Goal: Navigation & Orientation: Find specific page/section

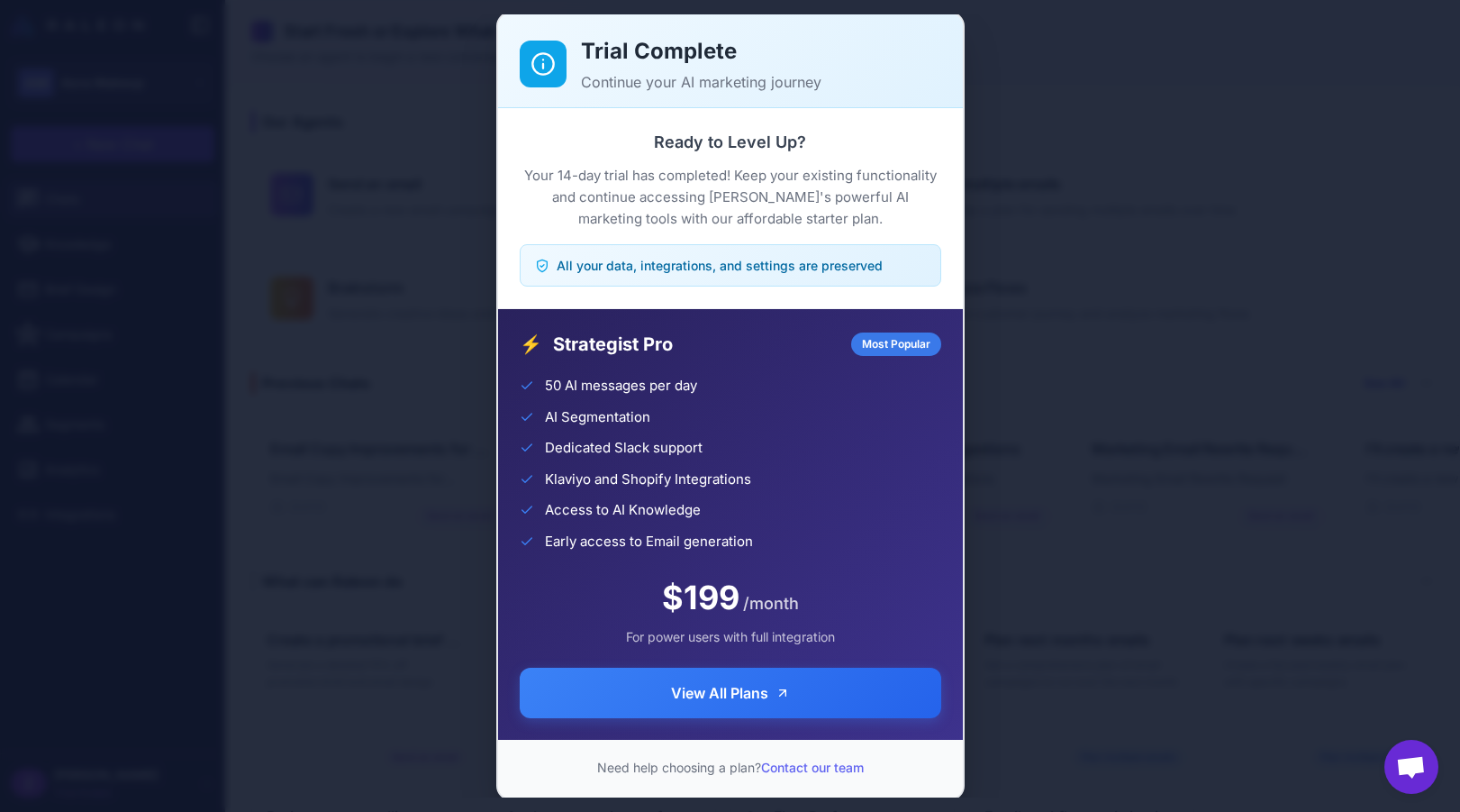
click at [347, 191] on div "Trial Complete Continue your AI marketing journey Ready to Level Up? Your 14-da…" at bounding box center [730, 406] width 1460 height 783
click at [452, 68] on div "Trial Complete Continue your AI marketing journey Ready to Level Up? Your 14-da…" at bounding box center [730, 406] width 1460 height 783
